Goal: Transaction & Acquisition: Book appointment/travel/reservation

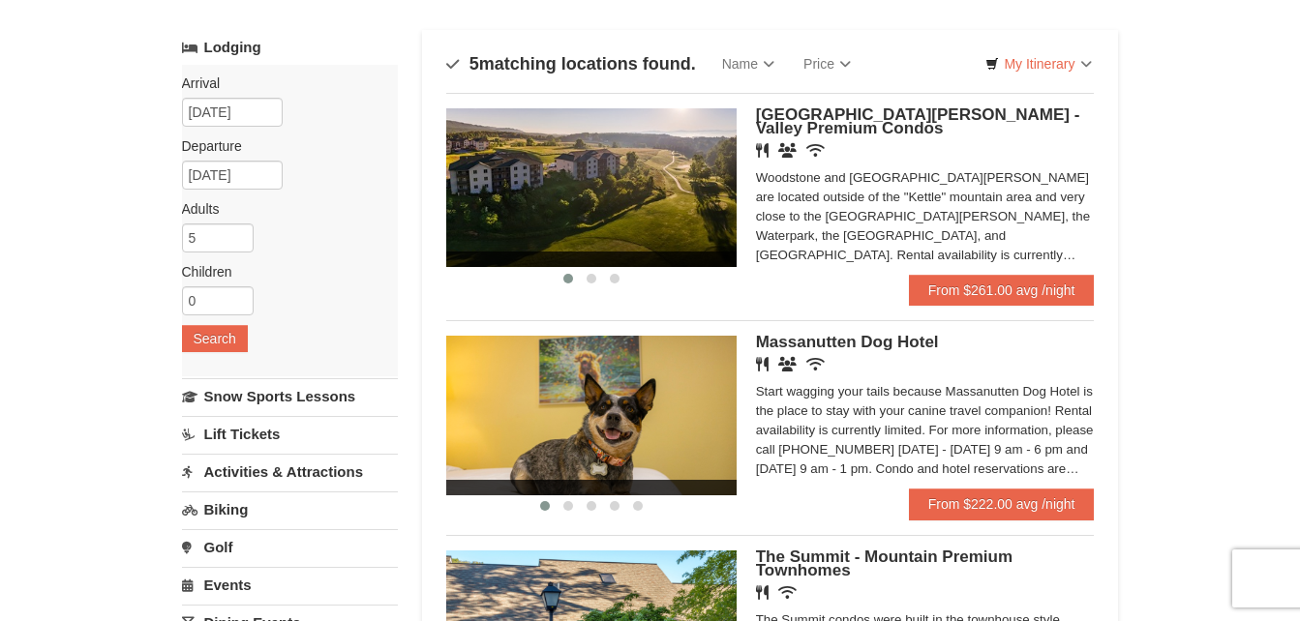
scroll to position [97, 0]
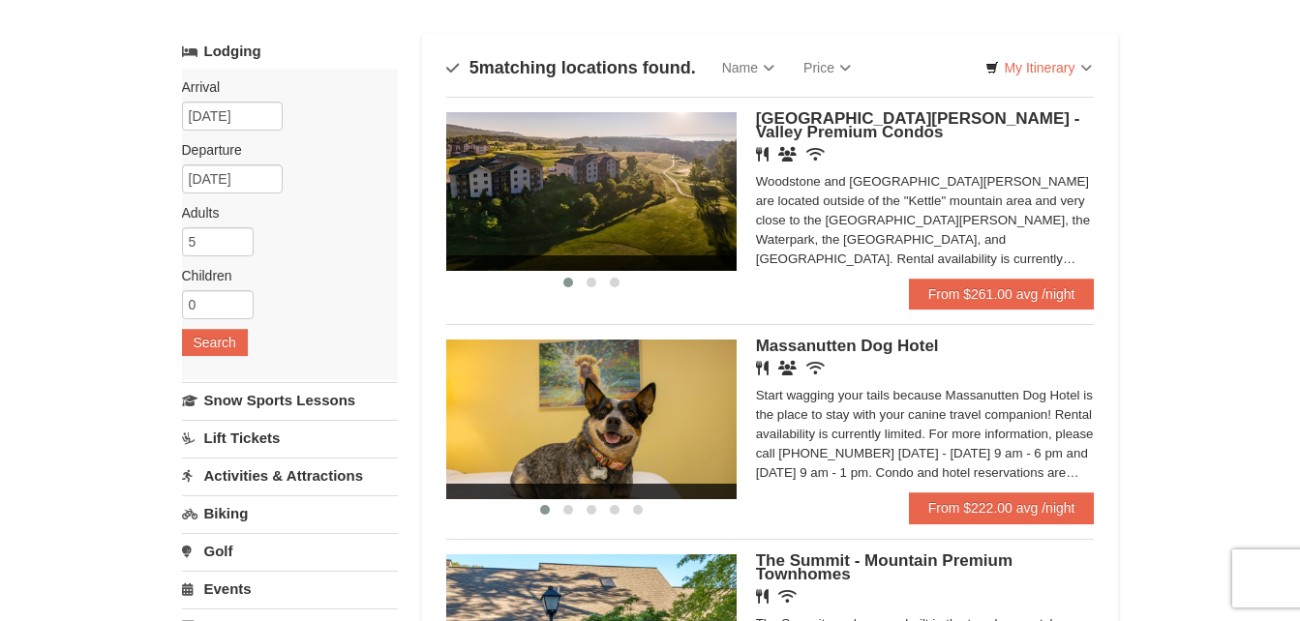
click at [550, 131] on img at bounding box center [591, 191] width 290 height 159
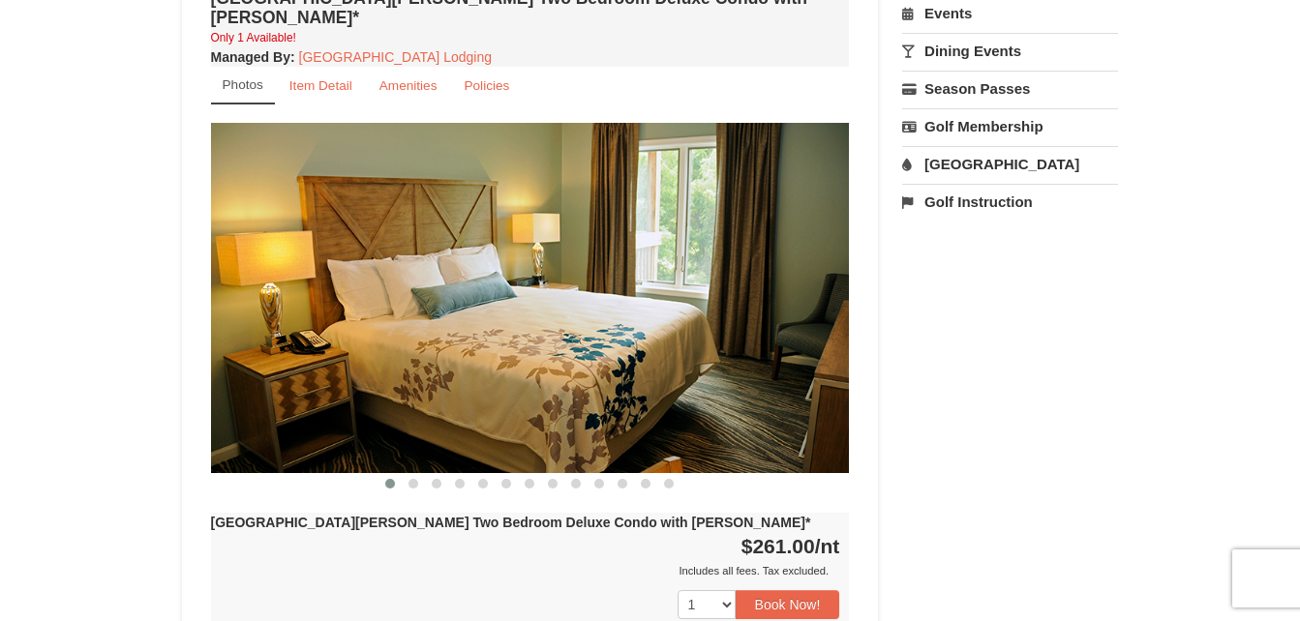
scroll to position [678, 0]
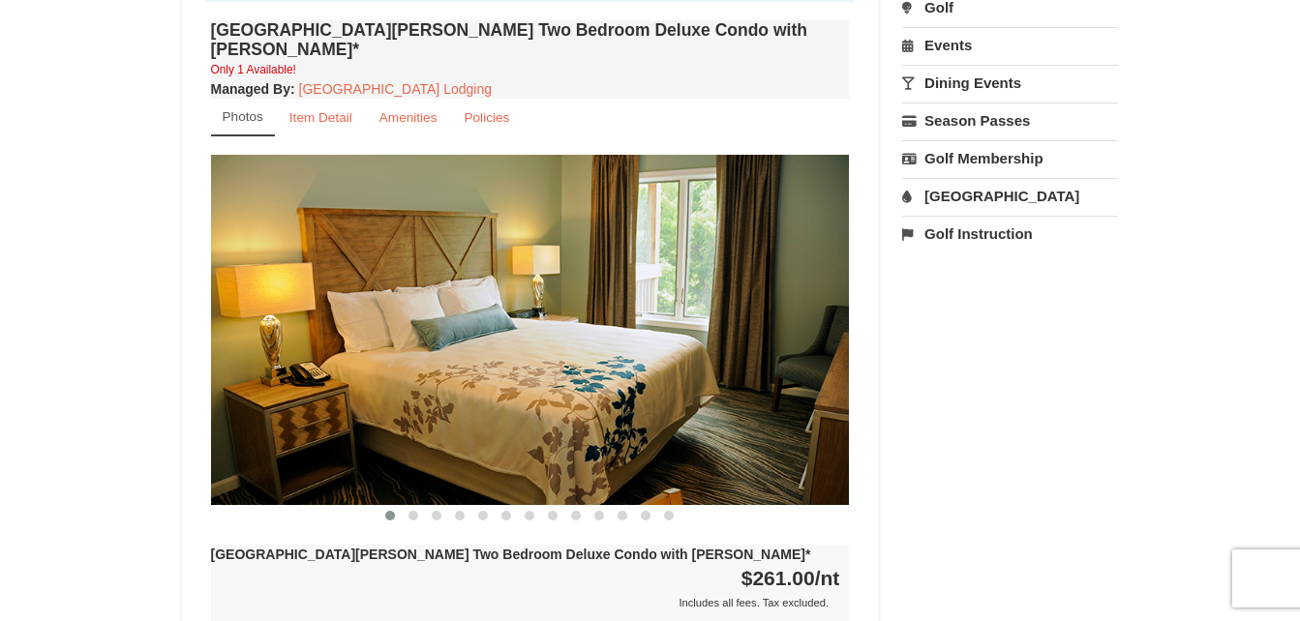
click at [777, 307] on img at bounding box center [530, 329] width 639 height 349
click at [331, 110] on small "Item Detail" at bounding box center [320, 117] width 63 height 15
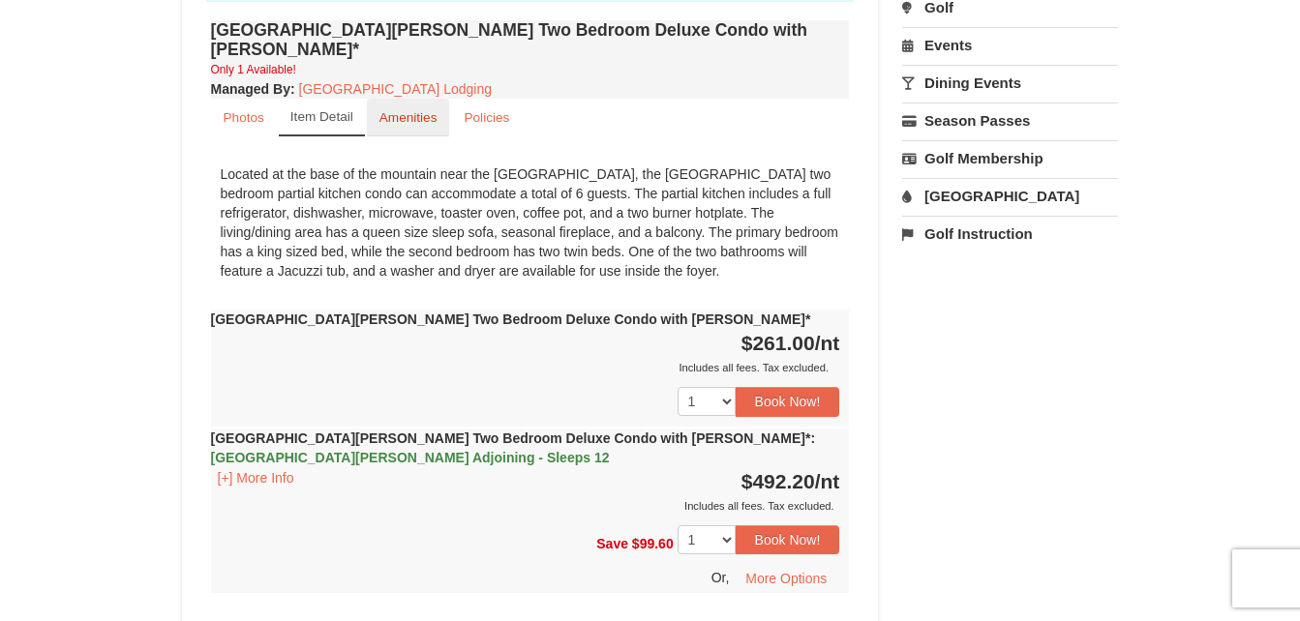
click at [410, 99] on link "Amenities" at bounding box center [408, 118] width 83 height 38
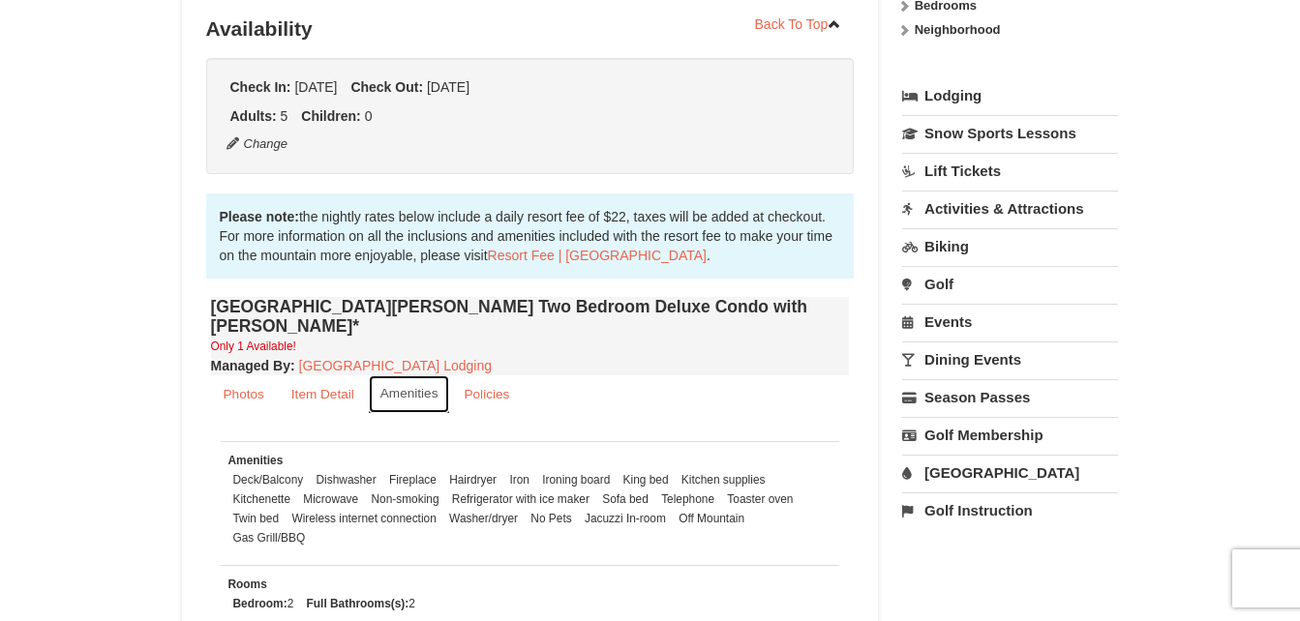
scroll to position [97, 0]
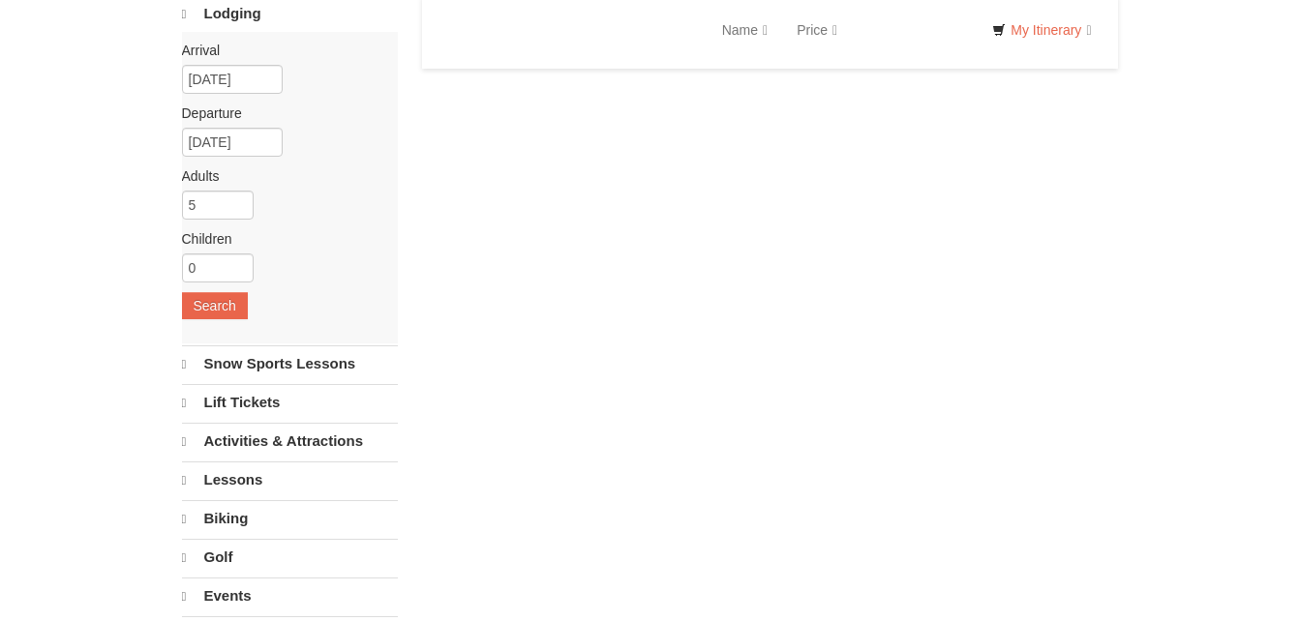
select select "10"
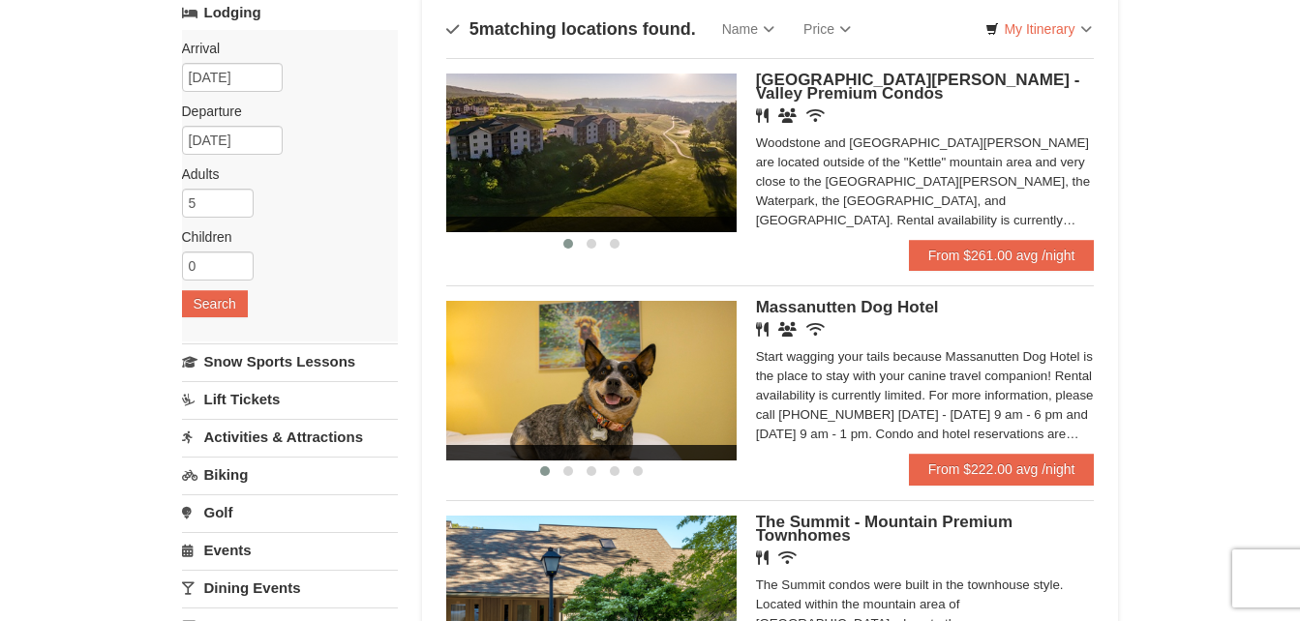
scroll to position [135, 0]
click at [649, 195] on img at bounding box center [591, 154] width 290 height 159
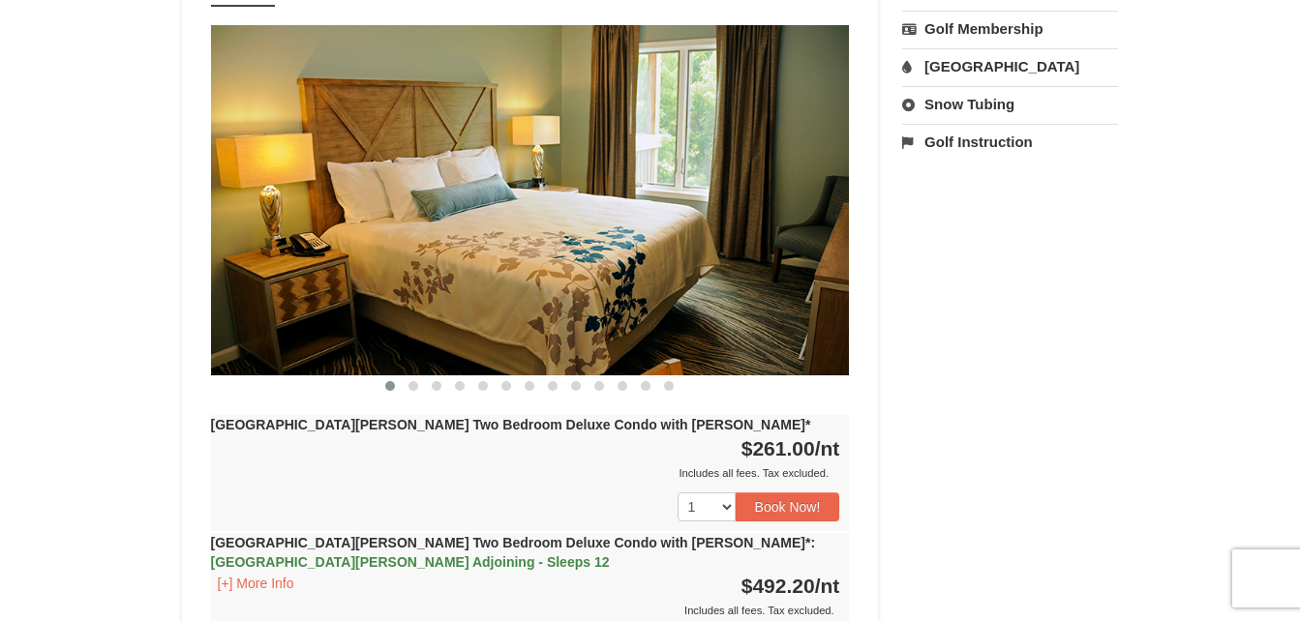
scroll to position [774, 0]
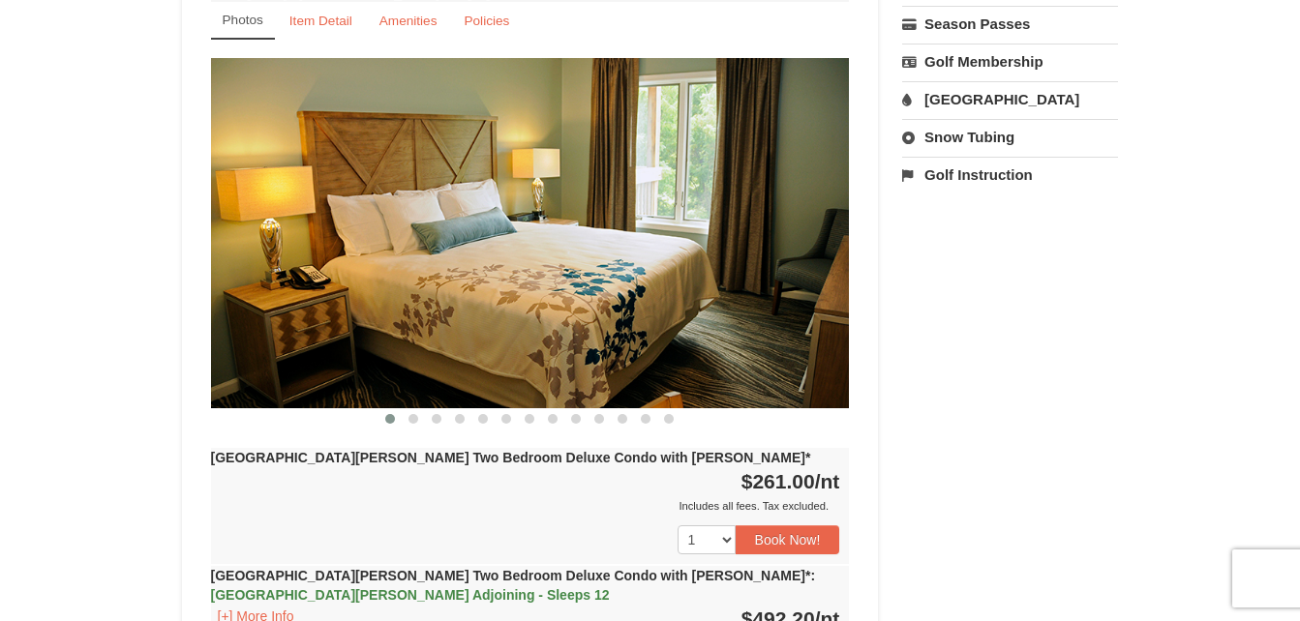
click at [718, 245] on img at bounding box center [530, 232] width 639 height 349
click at [740, 232] on img at bounding box center [530, 232] width 639 height 349
click at [415, 414] on span at bounding box center [413, 419] width 10 height 10
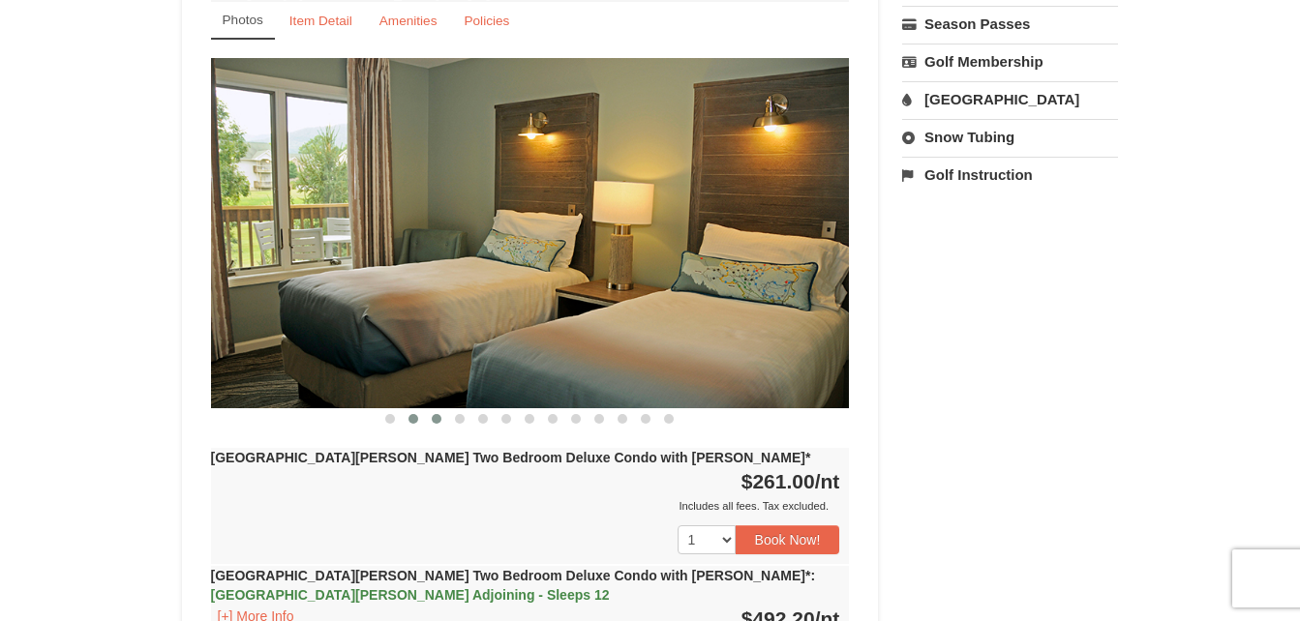
click at [441, 409] on button at bounding box center [436, 418] width 23 height 19
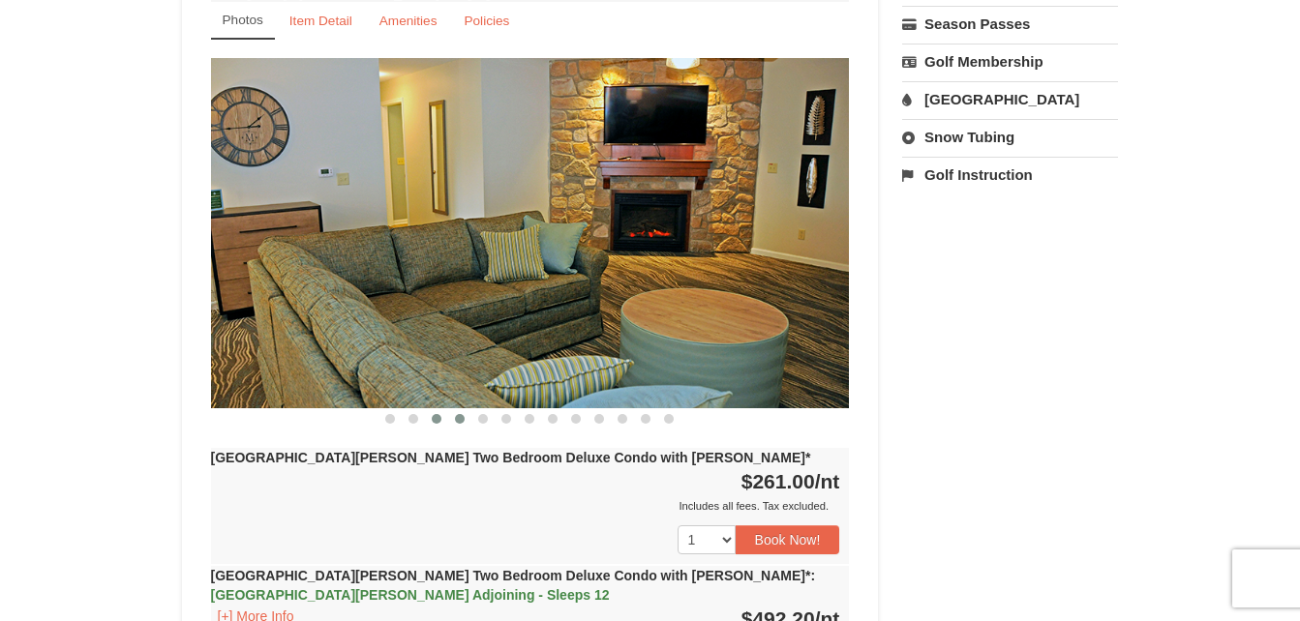
click at [462, 414] on span at bounding box center [460, 419] width 10 height 10
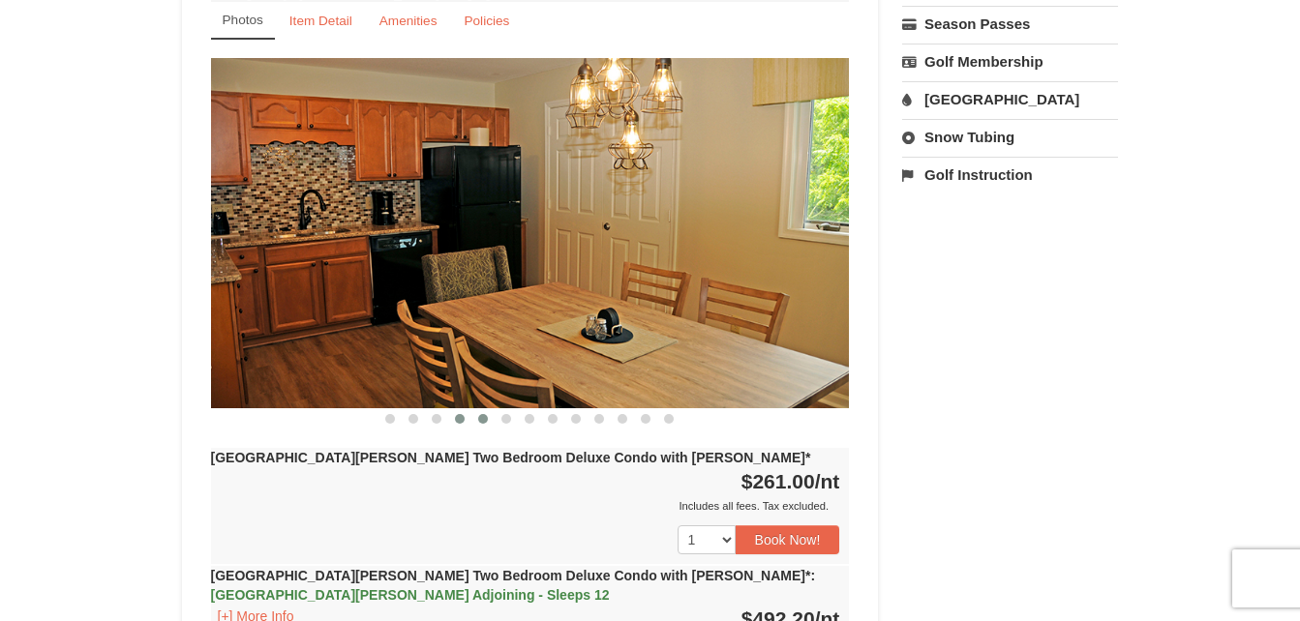
click at [493, 409] on button at bounding box center [482, 418] width 23 height 19
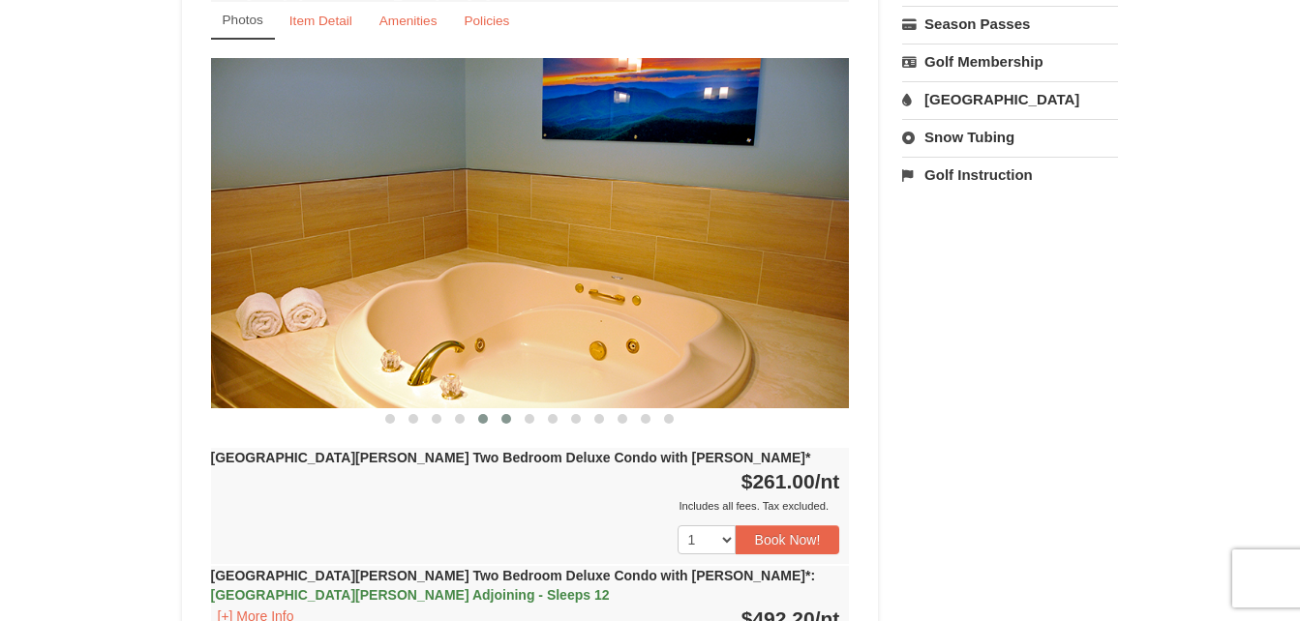
click at [497, 409] on button at bounding box center [506, 418] width 23 height 19
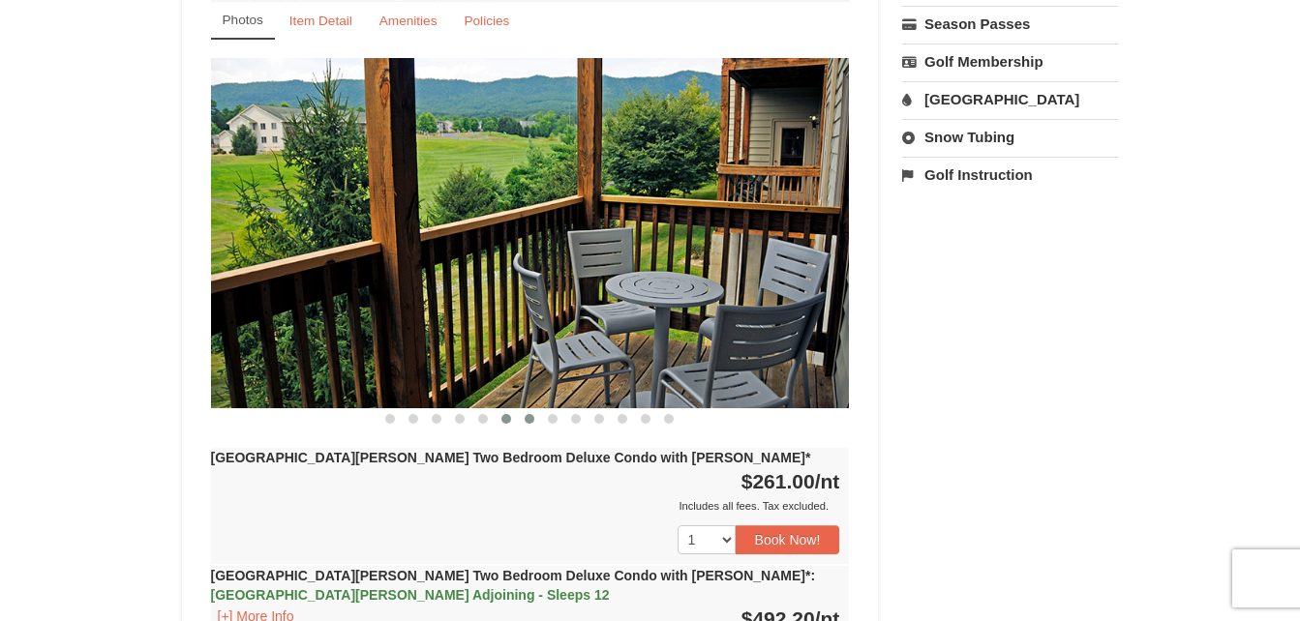
click at [518, 409] on button at bounding box center [529, 418] width 23 height 19
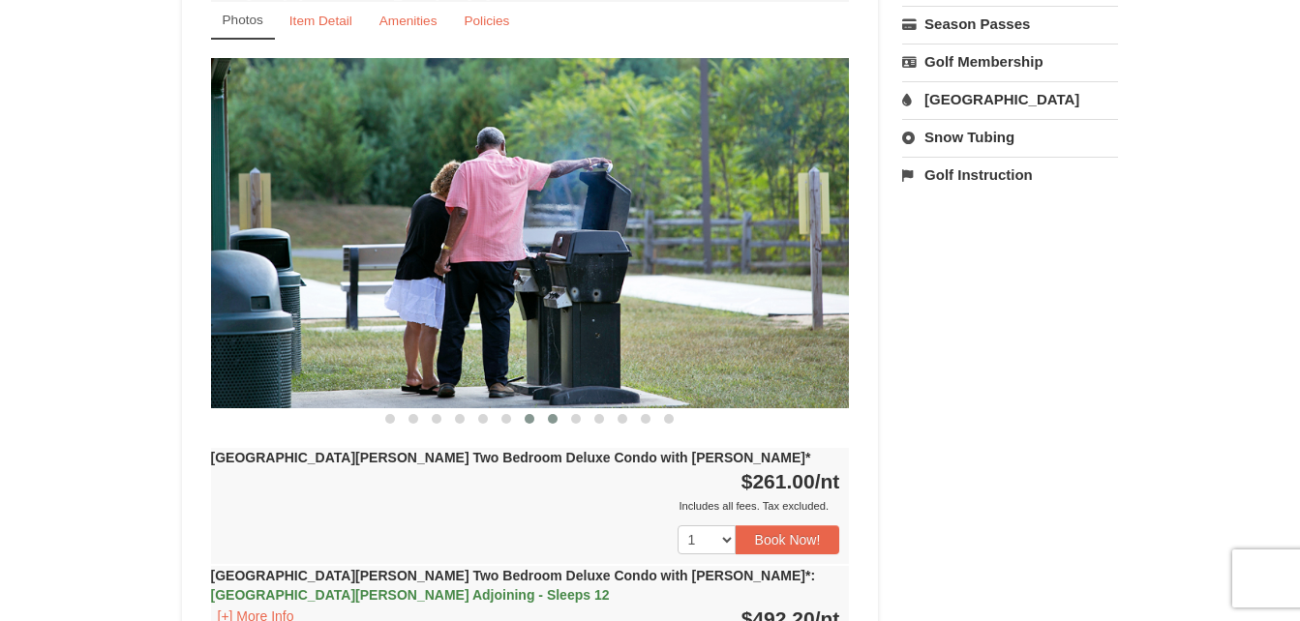
click at [543, 409] on button at bounding box center [552, 418] width 23 height 19
